Goal: Information Seeking & Learning: Learn about a topic

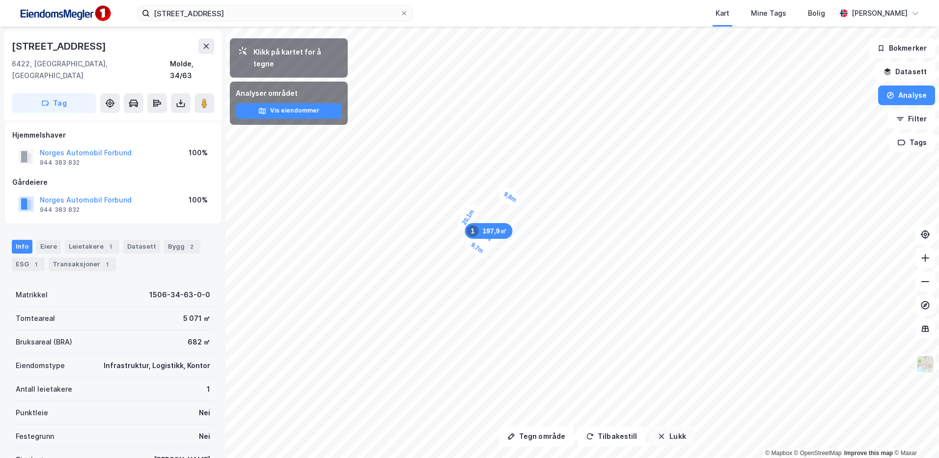
click at [673, 440] on button "Lukk" at bounding box center [671, 436] width 45 height 20
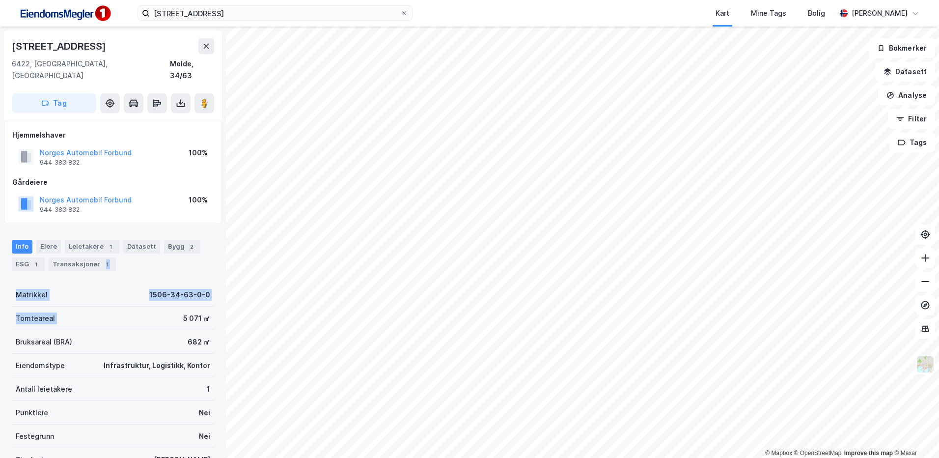
drag, startPoint x: 156, startPoint y: 306, endPoint x: 92, endPoint y: 261, distance: 77.3
click at [92, 261] on div "Info Eiere Leietakere 1 Datasett Bygg 2 ESG 1 Transaksjoner 1 Matrikkel 1506-34…" at bounding box center [113, 381] width 202 height 307
click at [168, 240] on div "Bygg 2" at bounding box center [182, 247] width 36 height 14
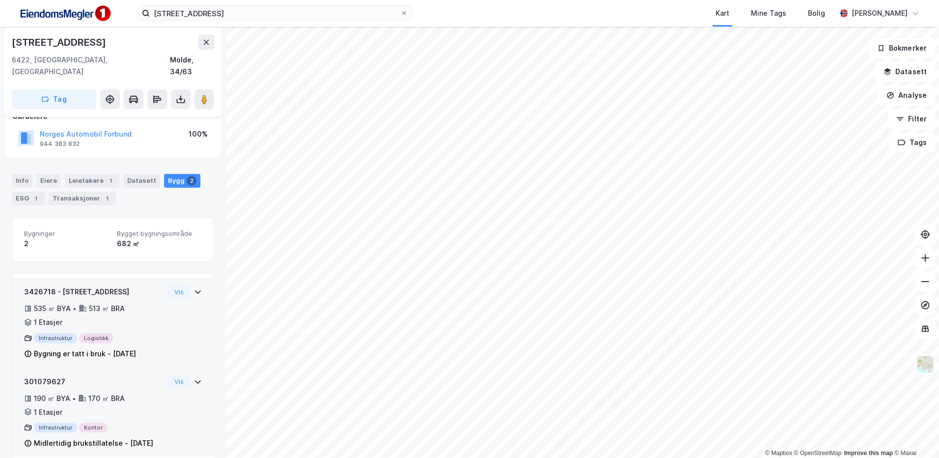
scroll to position [81, 0]
